Goal: Task Accomplishment & Management: Use online tool/utility

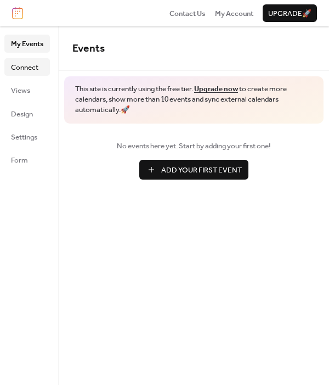
click at [16, 65] on span "Connect" at bounding box center [24, 67] width 27 height 11
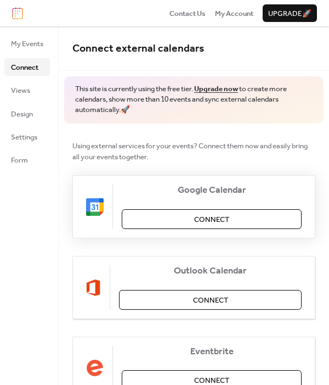
click at [243, 214] on button "Connect" at bounding box center [212, 219] width 180 height 20
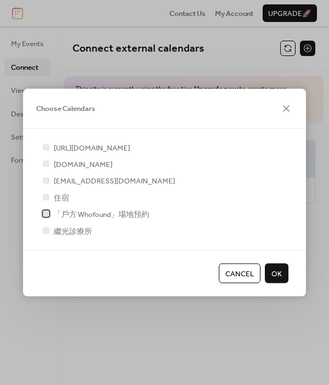
click at [82, 220] on span "「戶方 Whofound」場地預約" at bounding box center [102, 214] width 96 height 11
click at [275, 279] on span "OK" at bounding box center [277, 273] width 10 height 11
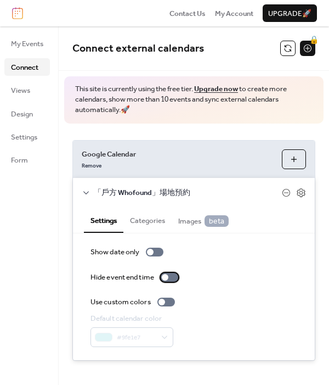
click at [171, 279] on div at bounding box center [170, 277] width 18 height 9
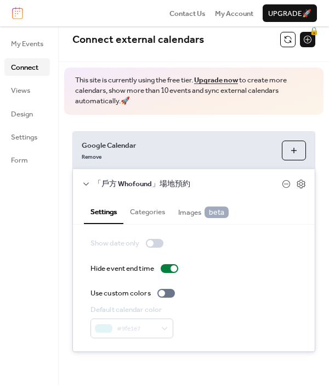
click at [199, 212] on span "Images beta" at bounding box center [203, 212] width 50 height 12
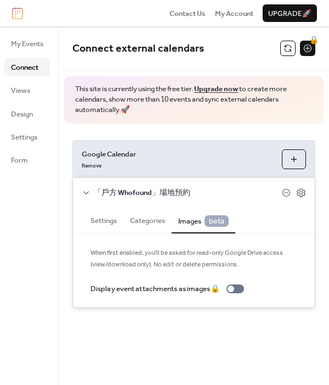
click at [148, 223] on button "Categories" at bounding box center [148, 219] width 48 height 25
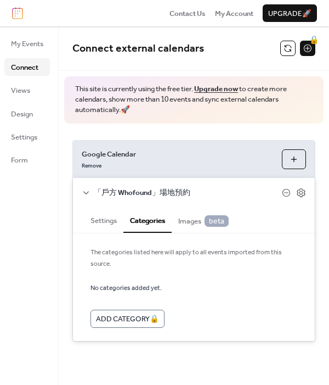
click at [104, 227] on button "Settings" at bounding box center [104, 219] width 40 height 25
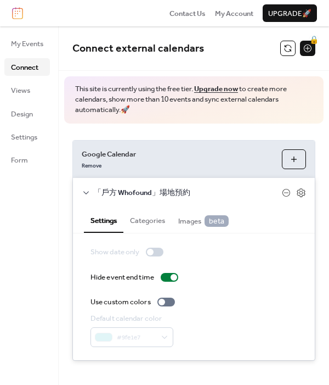
scroll to position [9, 0]
